Goal: Task Accomplishment & Management: Manage account settings

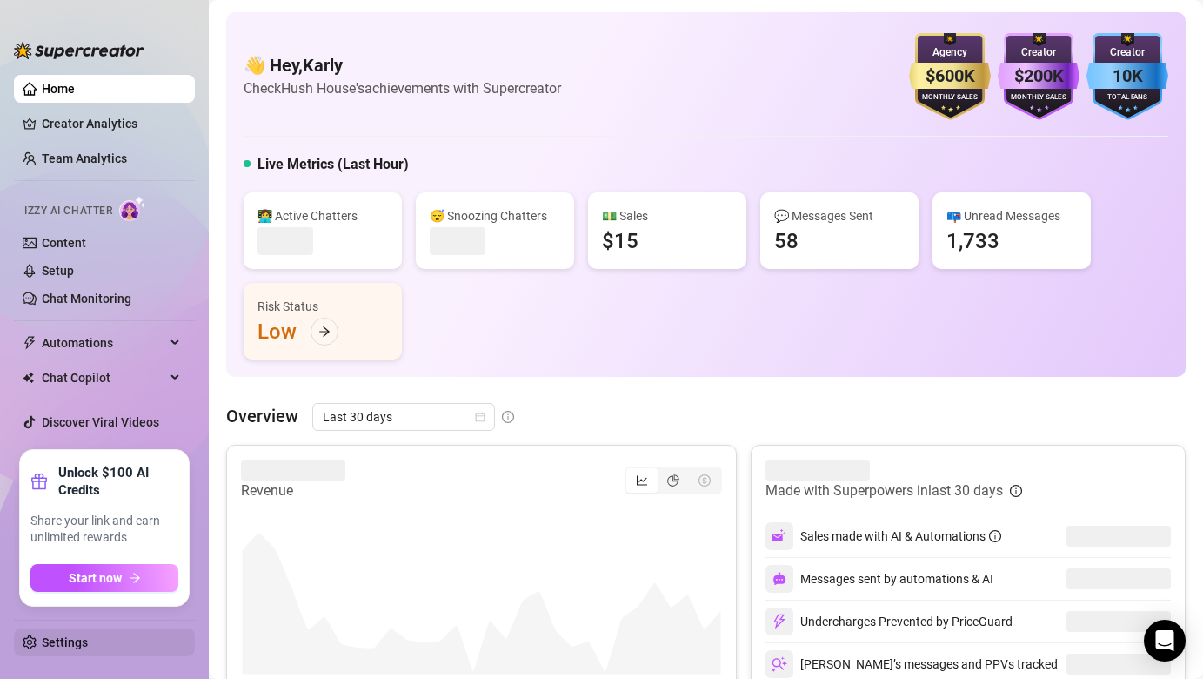
click at [74, 646] on link "Settings" at bounding box center [65, 642] width 46 height 14
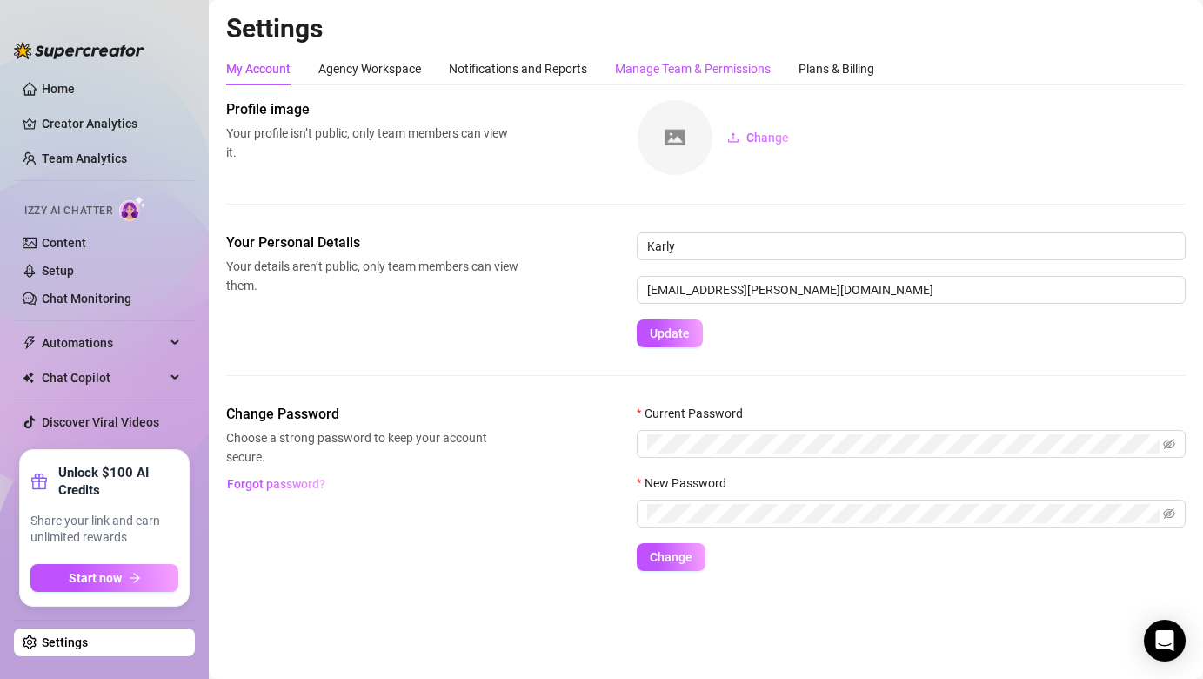
click at [693, 75] on div "Manage Team & Permissions" at bounding box center [693, 68] width 156 height 19
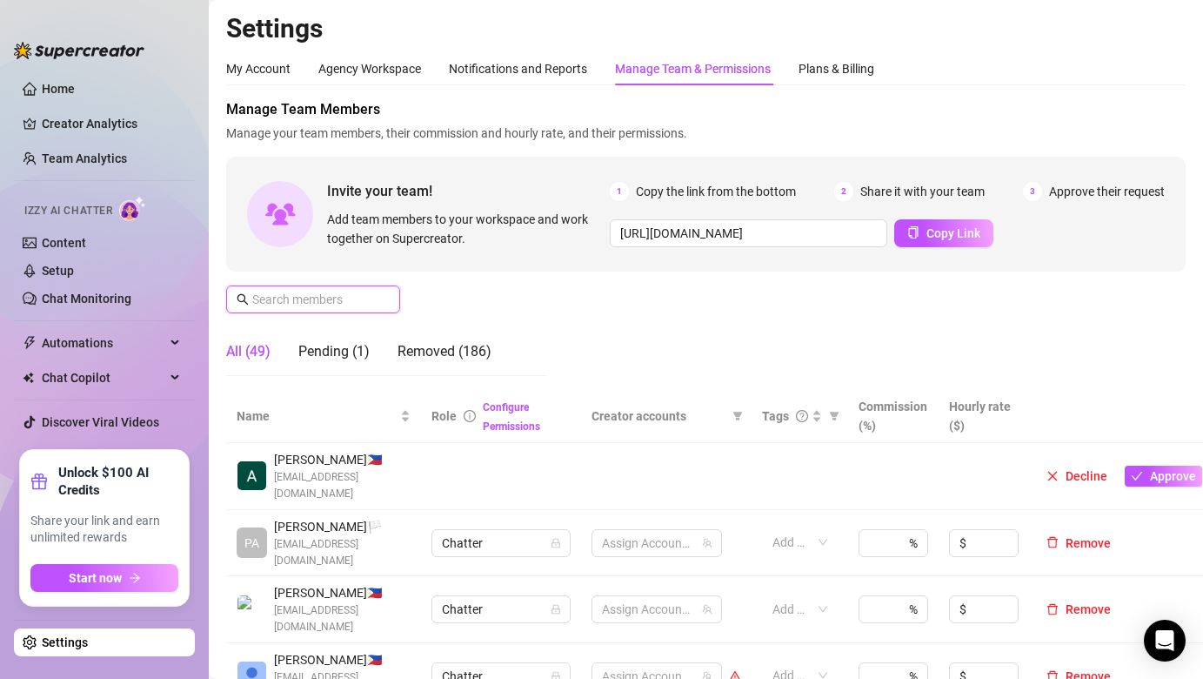
click at [335, 301] on input "text" at bounding box center [314, 299] width 124 height 19
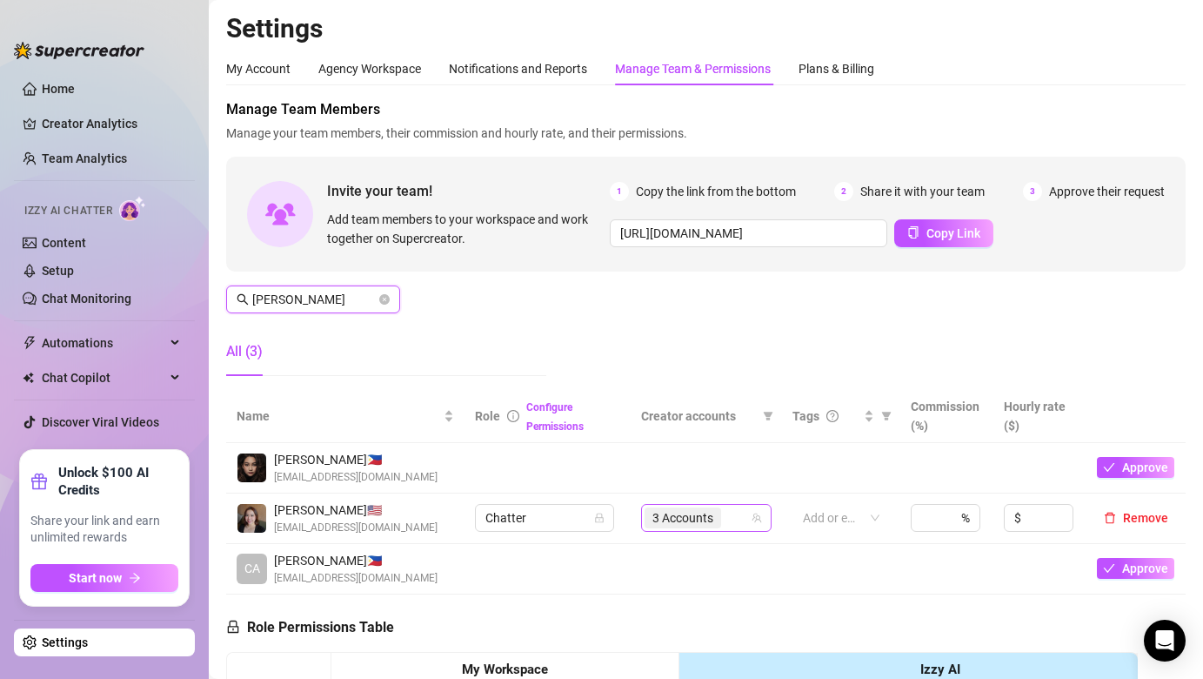
click at [747, 519] on div "3 Accounts" at bounding box center [697, 518] width 105 height 24
type input "[PERSON_NAME]"
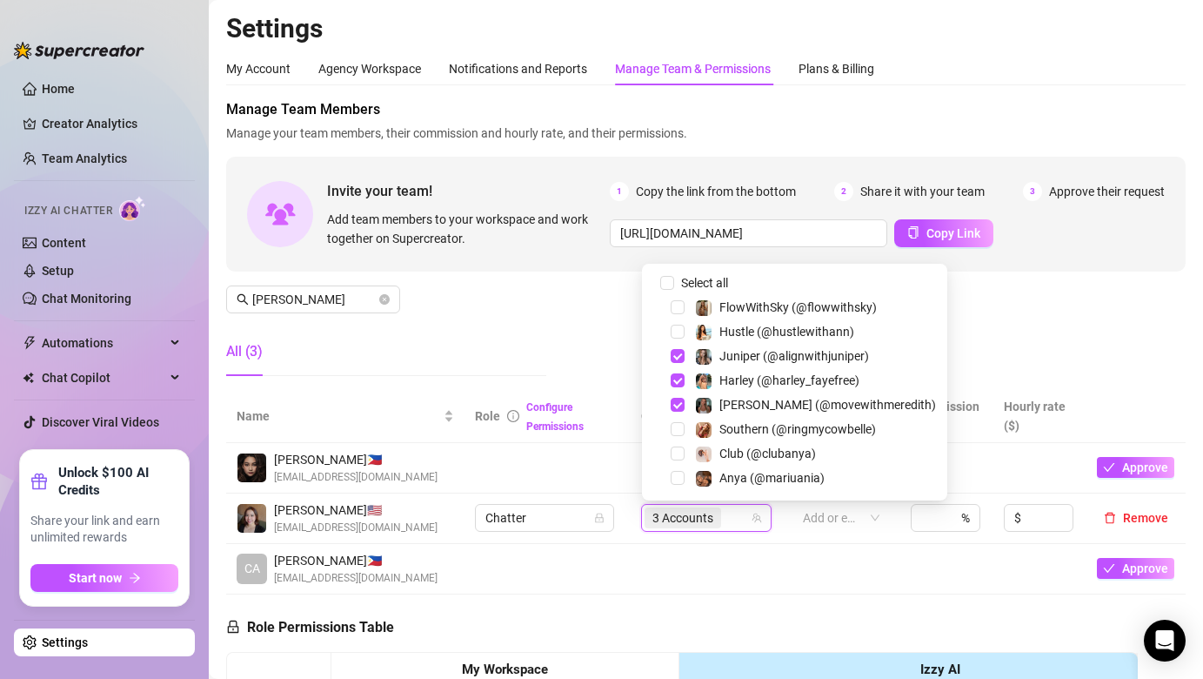
click at [977, 346] on div "Manage Team Members Manage your team members, their commission and hourly rate,…" at bounding box center [706, 244] width 960 height 291
